Goal: Find specific page/section: Find specific page/section

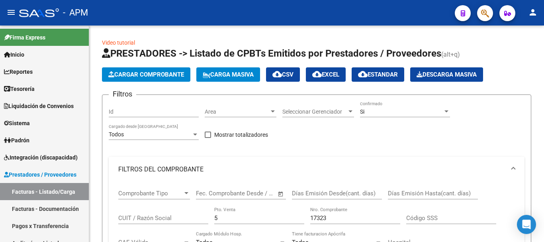
scroll to position [119, 0]
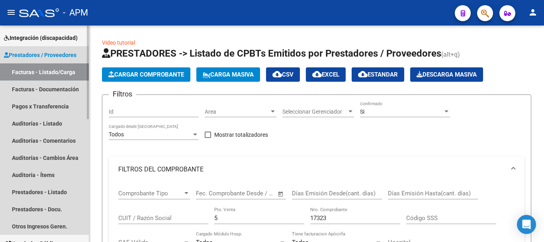
click at [61, 72] on link "Facturas - Listado/Carga" at bounding box center [44, 71] width 89 height 17
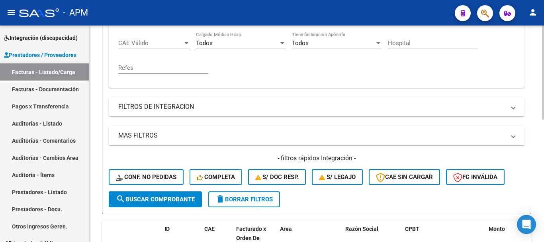
scroll to position [281, 0]
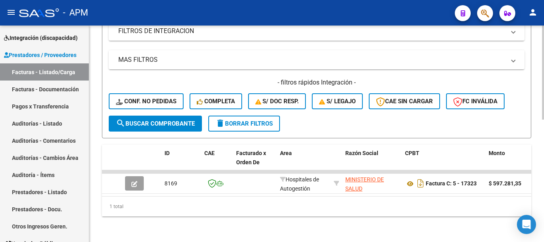
click at [267, 120] on span "delete Borrar Filtros" at bounding box center [243, 123] width 57 height 7
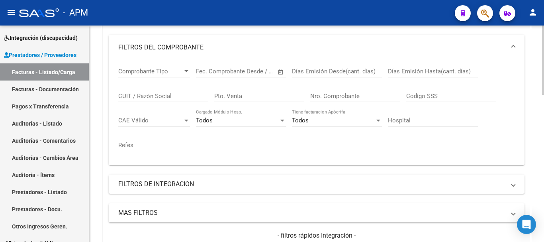
scroll to position [82, 0]
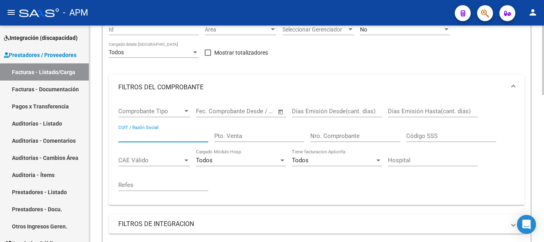
paste input "30678650087"
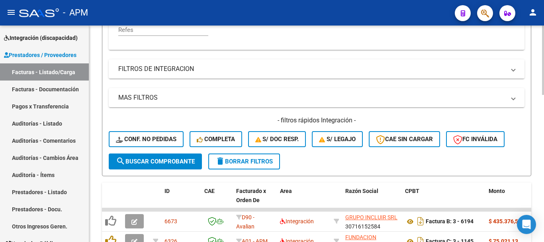
scroll to position [241, 0]
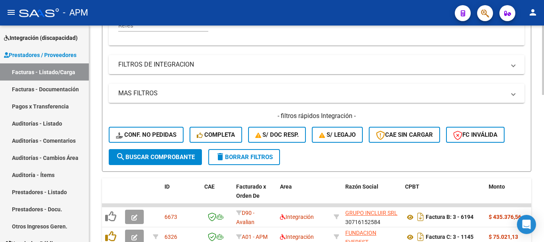
type input "30678650087"
click at [182, 153] on span "search Buscar Comprobante" at bounding box center [155, 156] width 79 height 7
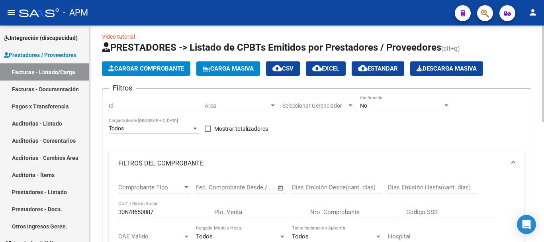
scroll to position [0, 0]
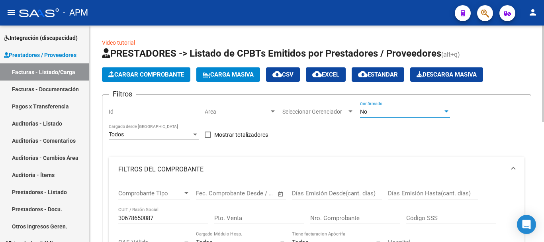
click at [400, 111] on div "No" at bounding box center [401, 111] width 83 height 7
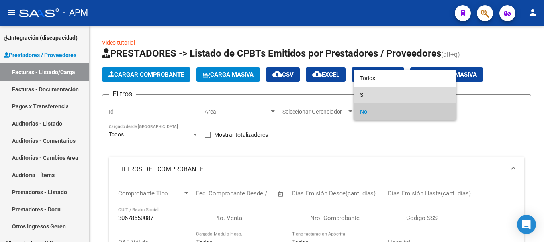
click at [397, 92] on span "Si" at bounding box center [405, 94] width 90 height 17
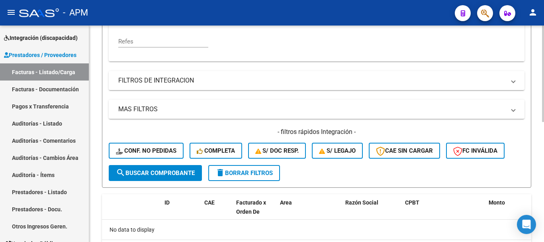
scroll to position [239, 0]
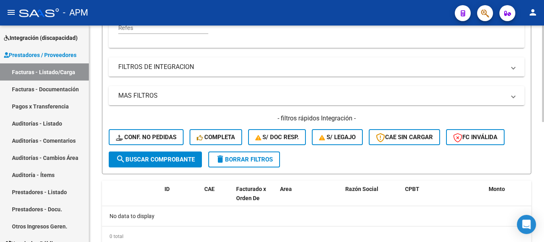
click at [182, 161] on span "search Buscar Comprobante" at bounding box center [155, 159] width 79 height 7
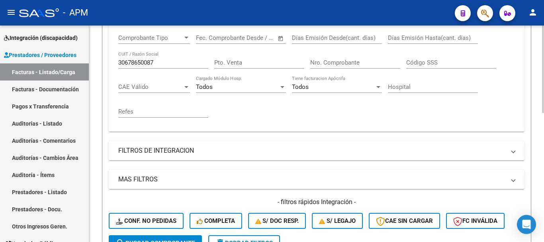
scroll to position [159, 0]
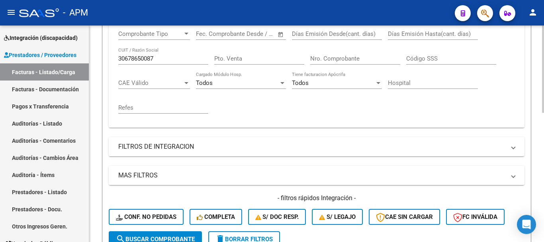
click at [436, 177] on mat-panel-title "MAS FILTROS" at bounding box center [311, 175] width 387 height 9
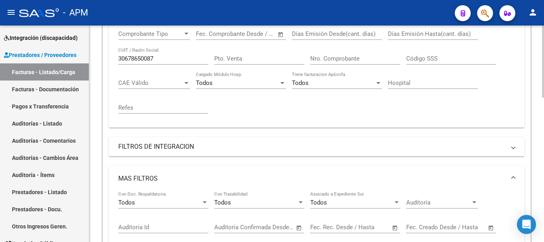
scroll to position [239, 0]
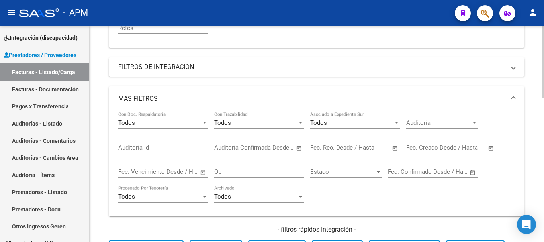
click at [394, 149] on span "Open calendar" at bounding box center [394, 147] width 19 height 19
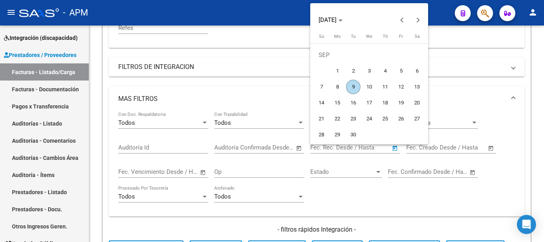
click at [322, 87] on span "7" at bounding box center [321, 87] width 14 height 14
click at [403, 20] on button "Previous month" at bounding box center [402, 20] width 16 height 16
click at [385, 71] on span "7" at bounding box center [385, 71] width 14 height 14
type input "[DATE]"
click at [385, 71] on span "7" at bounding box center [385, 71] width 14 height 14
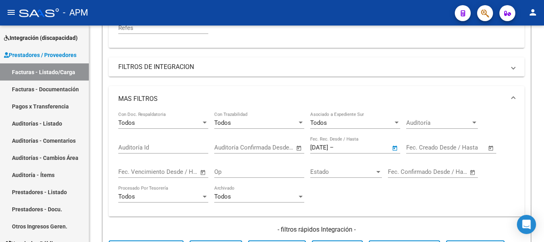
type input "[DATE]"
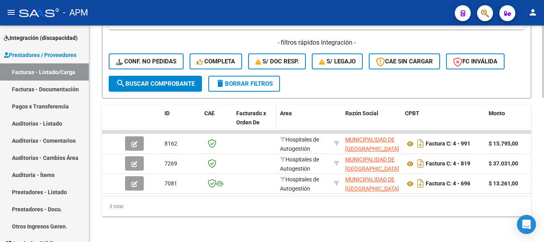
scroll to position [432, 0]
click at [184, 80] on span "search Buscar Comprobante" at bounding box center [155, 83] width 79 height 7
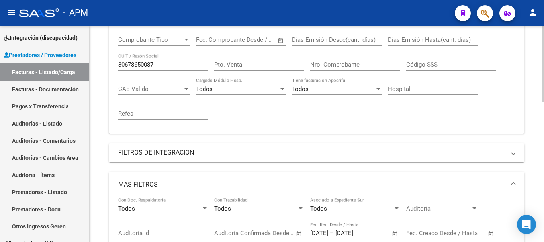
scroll to position [0, 0]
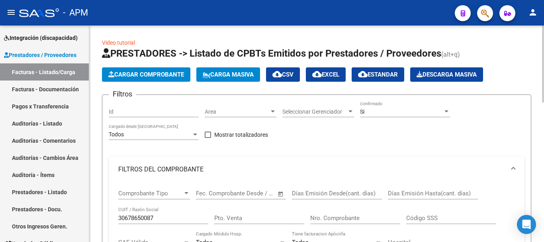
click at [394, 78] on span "cloud_download Estandar" at bounding box center [378, 74] width 40 height 7
